Goal: Information Seeking & Learning: Learn about a topic

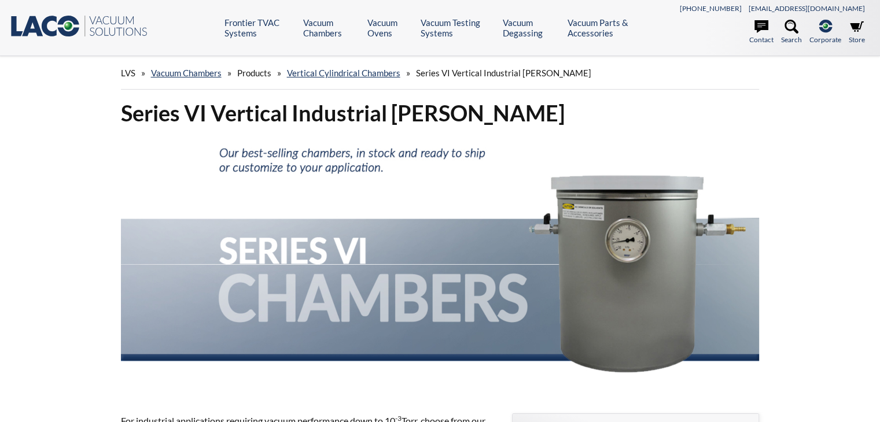
scroll to position [16, 0]
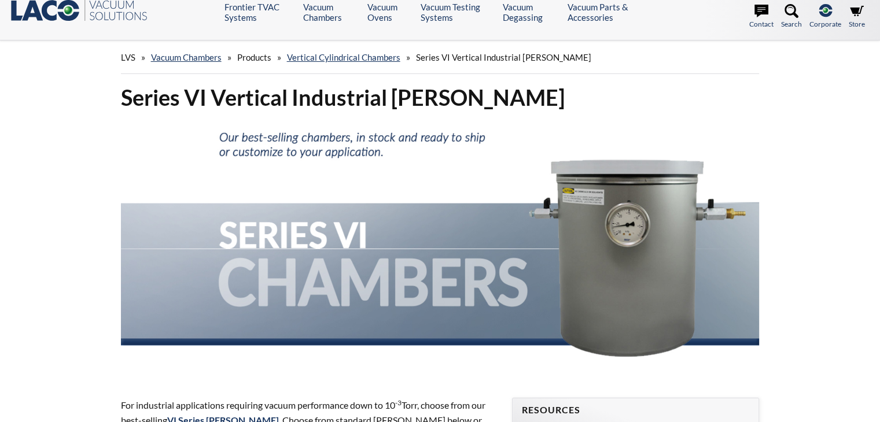
select select "言語翻訳ウィジェット"
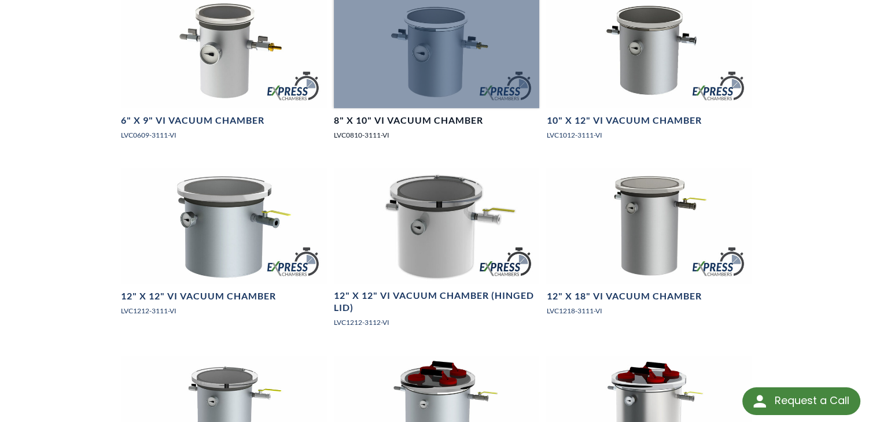
scroll to position [816, 0]
click at [463, 139] on link "8" X 10" VI Vacuum Chamber LVC0810-3111-VI" at bounding box center [437, 70] width 206 height 157
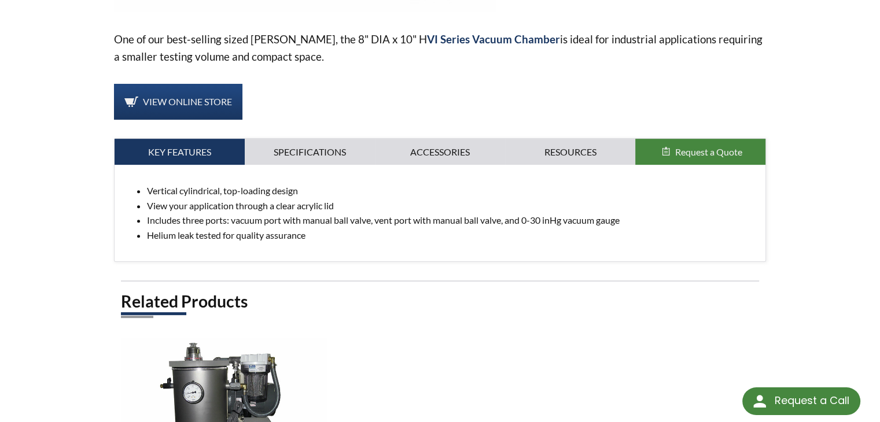
scroll to position [274, 0]
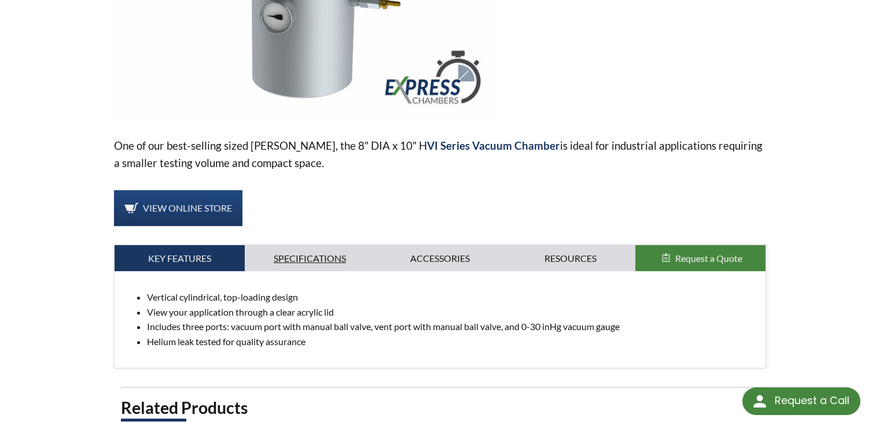
click at [322, 262] on link "Specifications" at bounding box center [310, 258] width 130 height 27
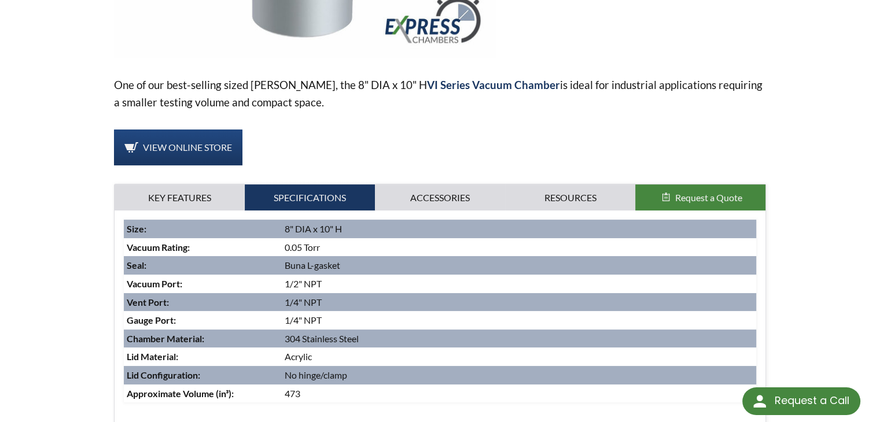
scroll to position [444, 0]
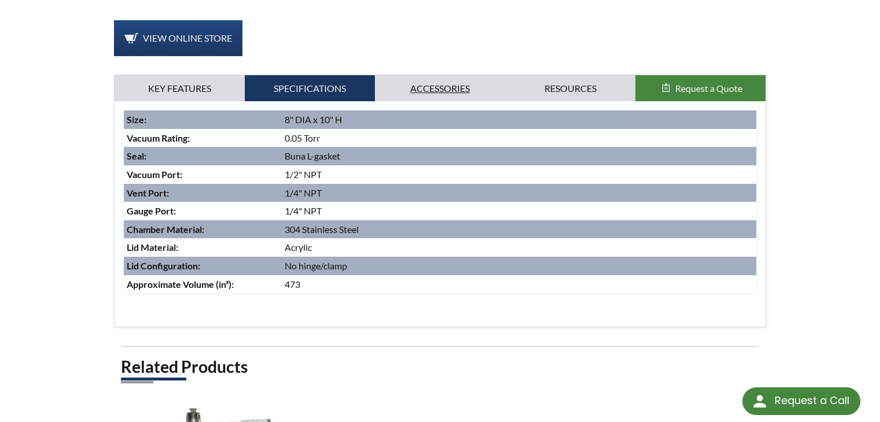
click at [437, 89] on link "Accessories" at bounding box center [440, 88] width 130 height 27
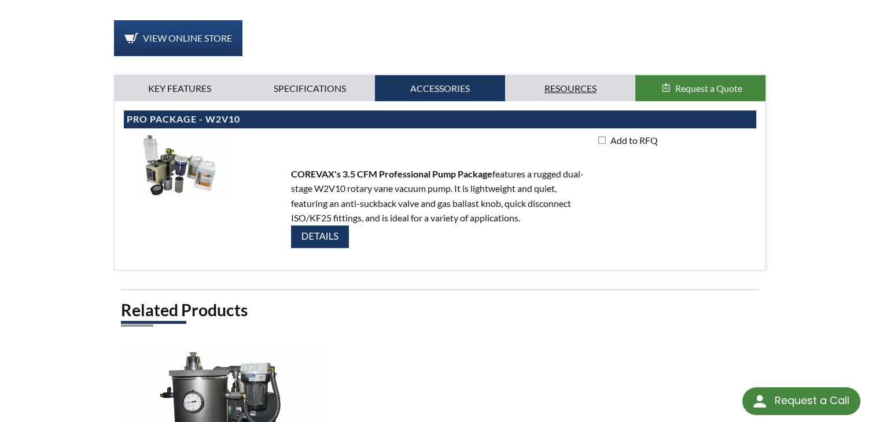
click at [558, 79] on link "Resources" at bounding box center [570, 88] width 130 height 27
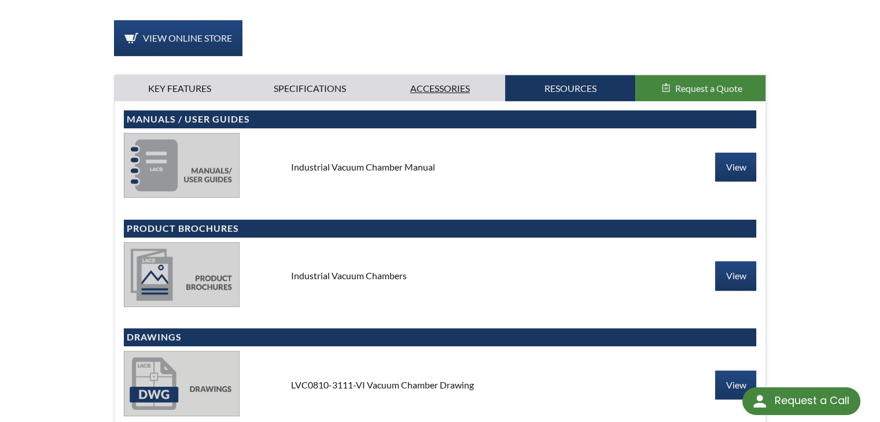
click at [426, 97] on link "Accessories" at bounding box center [440, 88] width 130 height 27
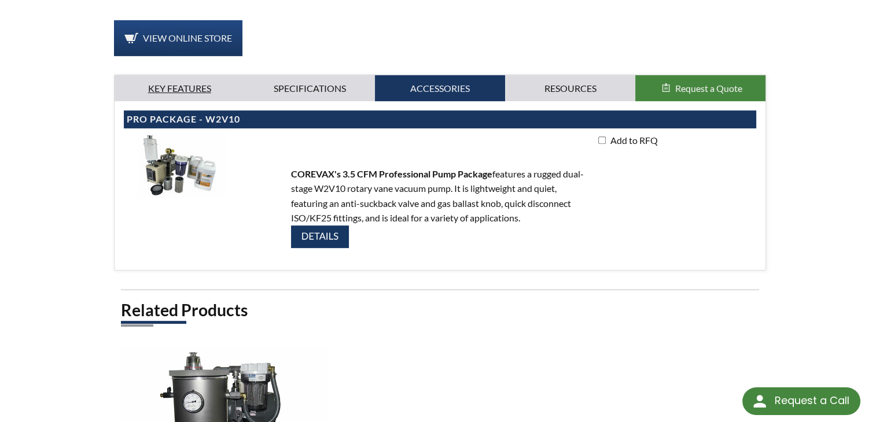
click at [217, 79] on link "Key Features" at bounding box center [180, 88] width 130 height 27
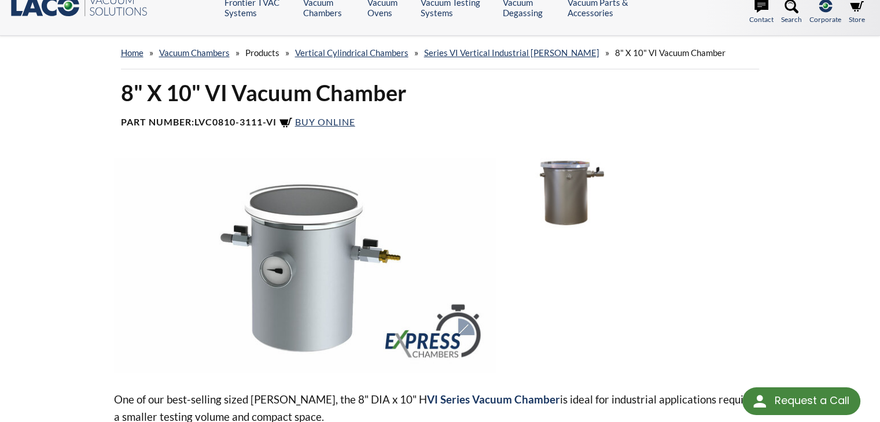
scroll to position [21, 0]
